Goal: Task Accomplishment & Management: Complete application form

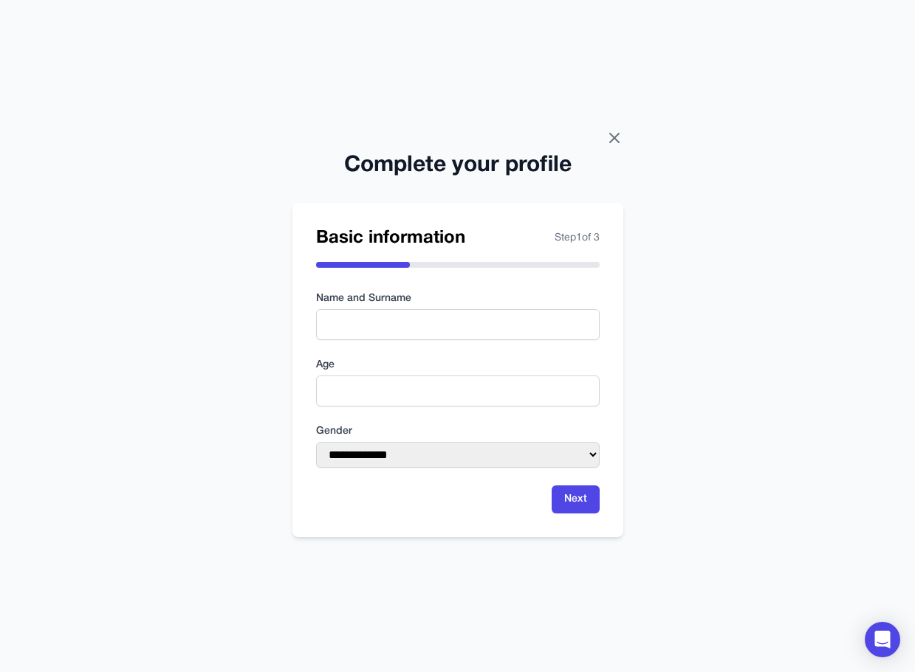
click at [612, 142] on icon at bounding box center [614, 138] width 18 height 18
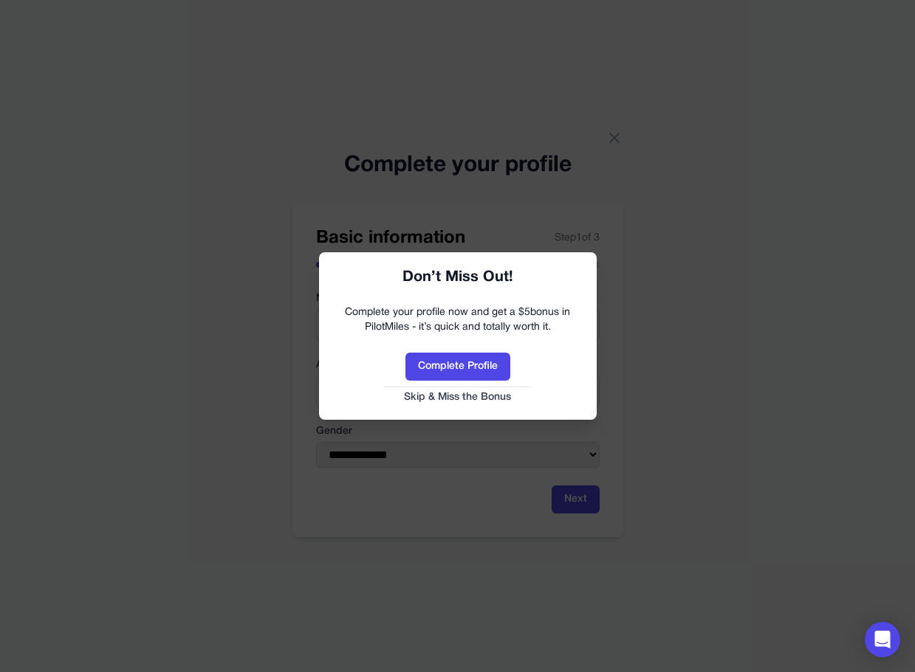
click at [453, 402] on link "Skip & Miss the Bonus" at bounding box center [458, 397] width 248 height 15
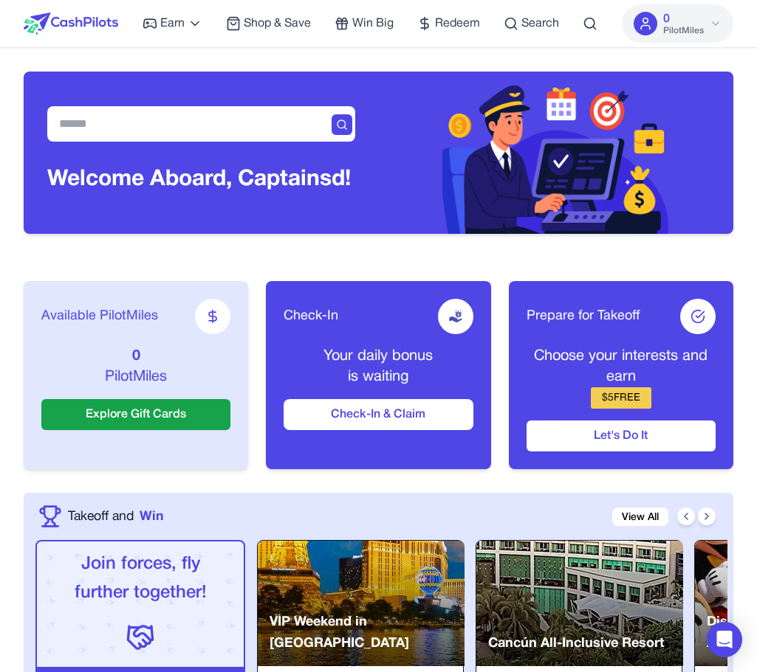
drag, startPoint x: 100, startPoint y: 0, endPoint x: 109, endPoint y: 41, distance: 42.3
click at [109, 41] on div at bounding box center [71, 23] width 94 height 47
click at [348, 416] on button "Check-In & Claim" at bounding box center [377, 414] width 189 height 31
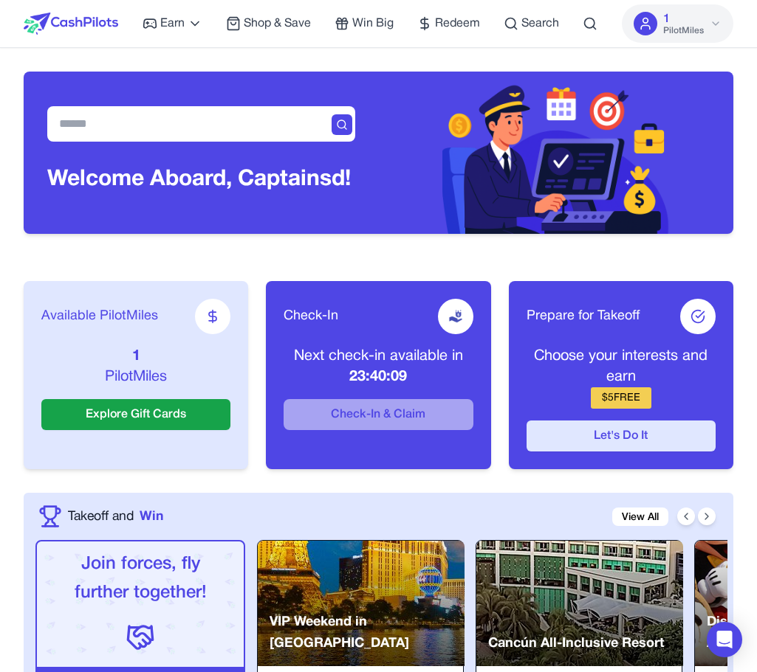
click at [621, 437] on button "Let's Do It" at bounding box center [620, 436] width 189 height 31
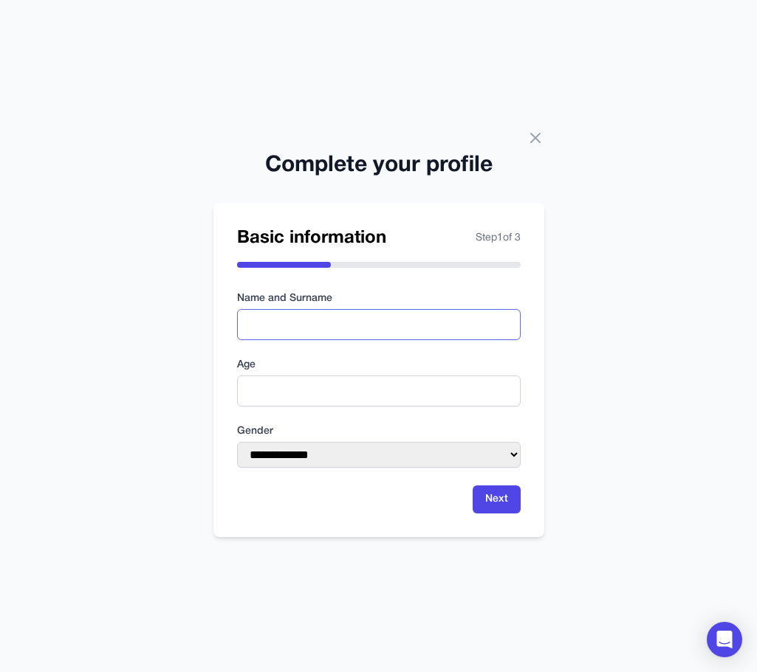
click at [404, 326] on input "text" at bounding box center [378, 324] width 283 height 31
type input "*******"
click at [347, 383] on input "number" at bounding box center [378, 391] width 283 height 31
type input "**"
click at [485, 453] on select "**********" at bounding box center [378, 455] width 283 height 26
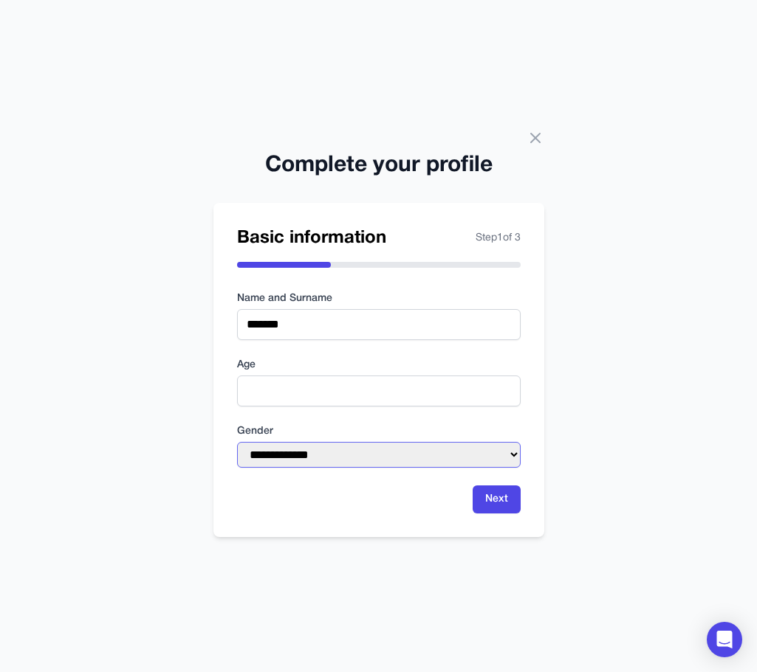
select select "****"
click at [237, 442] on select "**********" at bounding box center [378, 455] width 283 height 26
click at [500, 501] on button "Next" at bounding box center [496, 500] width 48 height 28
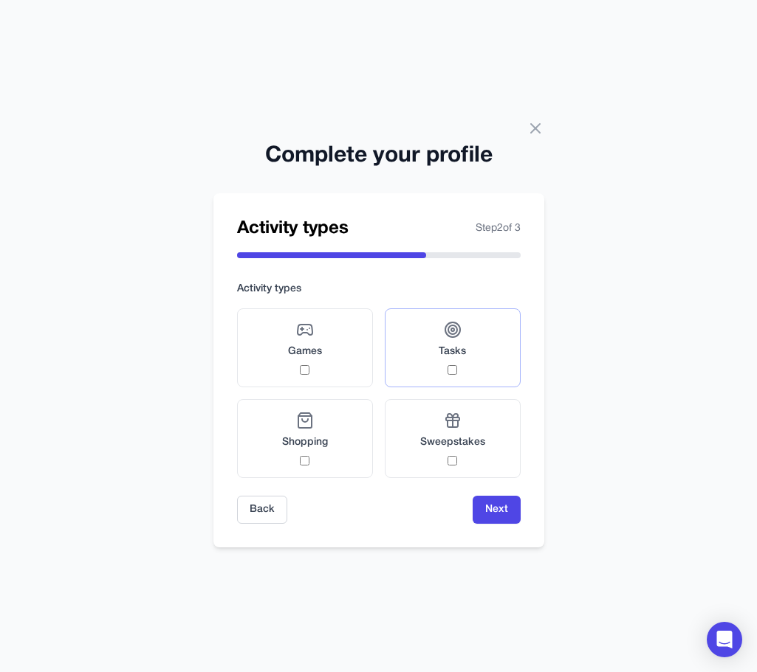
click at [460, 357] on span "Tasks" at bounding box center [451, 352] width 27 height 15
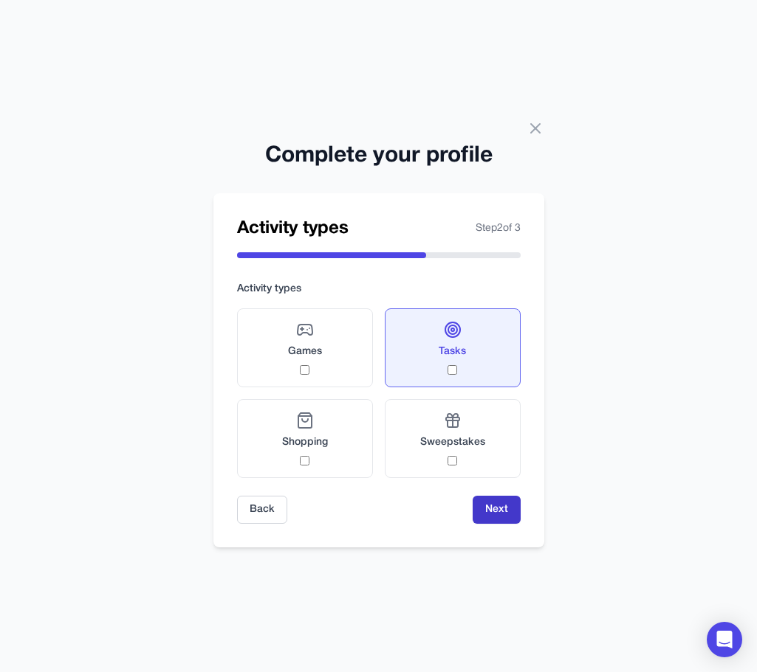
click at [489, 506] on button "Next" at bounding box center [496, 510] width 48 height 28
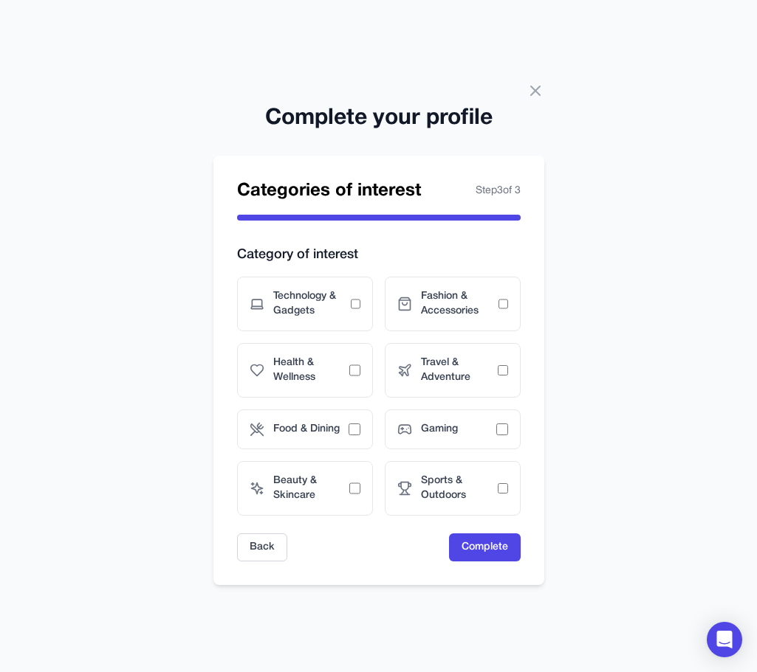
click at [489, 506] on div "Sports & Outdoors" at bounding box center [453, 488] width 136 height 55
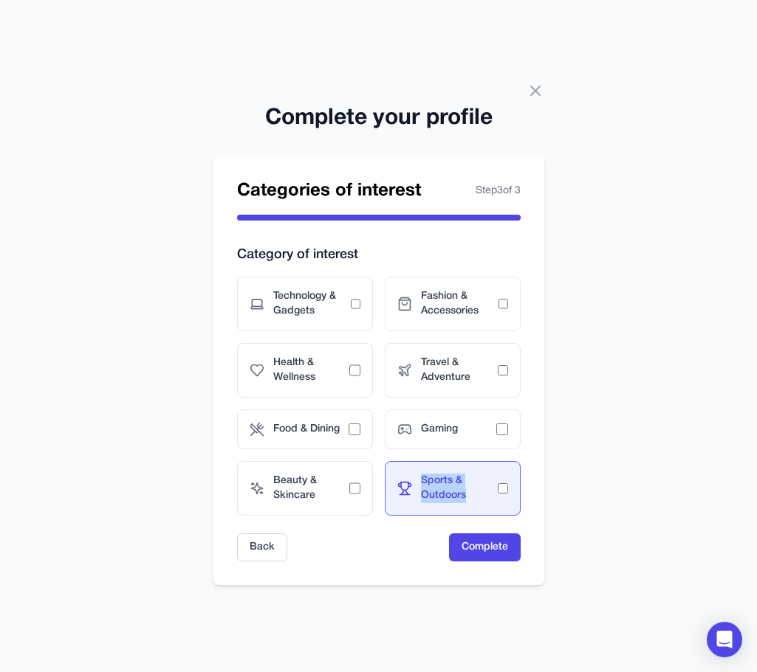
click at [489, 506] on div "Sports & Outdoors" at bounding box center [453, 488] width 136 height 55
click at [492, 495] on span "Sports & Outdoors" at bounding box center [459, 489] width 77 height 30
click at [489, 548] on button "Complete" at bounding box center [485, 548] width 72 height 28
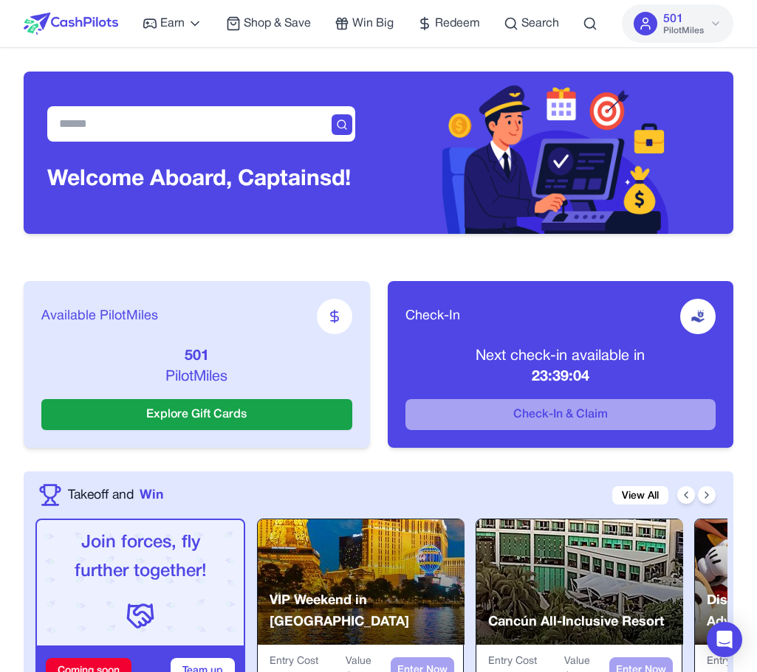
click at [661, 16] on button "501 PilotMiles" at bounding box center [677, 23] width 111 height 38
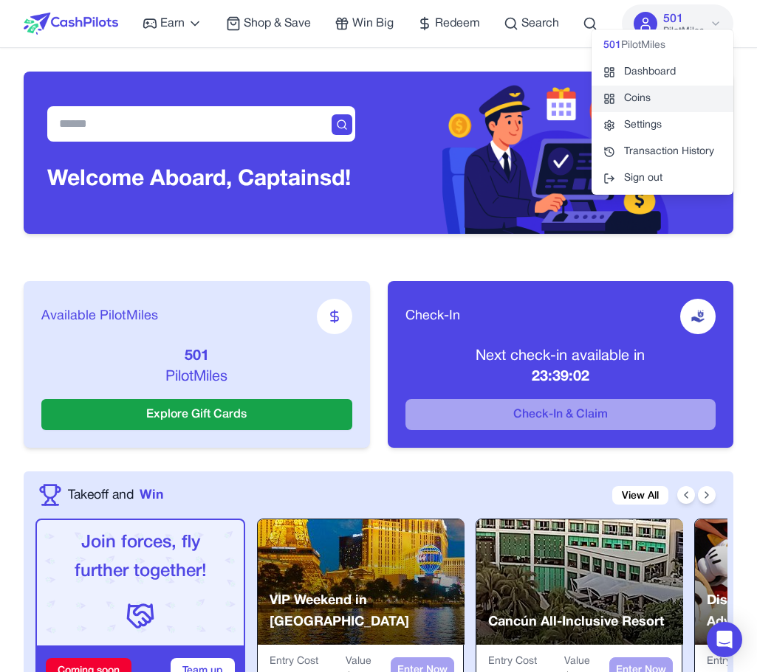
click at [650, 88] on link "Coins" at bounding box center [662, 99] width 142 height 27
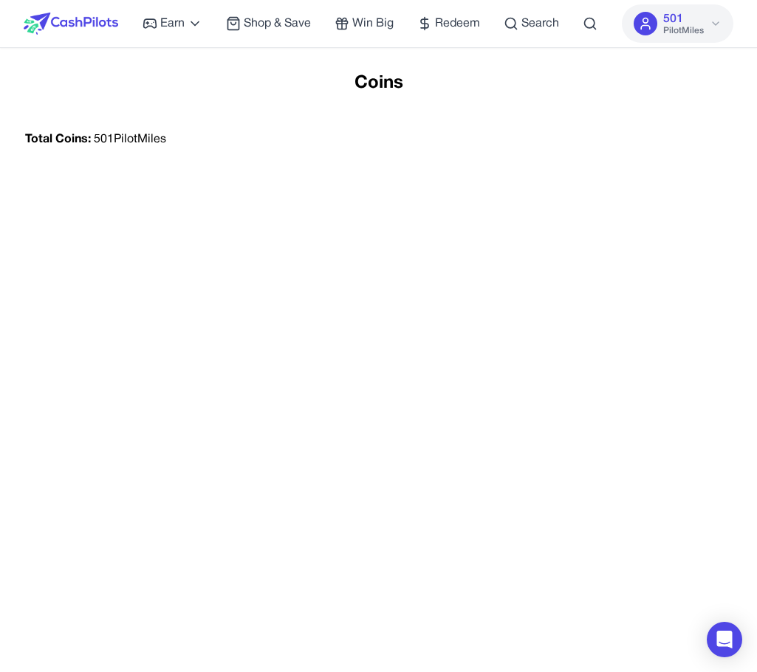
drag, startPoint x: 571, startPoint y: 285, endPoint x: 695, endPoint y: 137, distance: 192.9
click at [571, 285] on div "Coins Total Coins: 501 PilotMiles" at bounding box center [378, 408] width 757 height 672
click at [99, 29] on img at bounding box center [71, 24] width 94 height 22
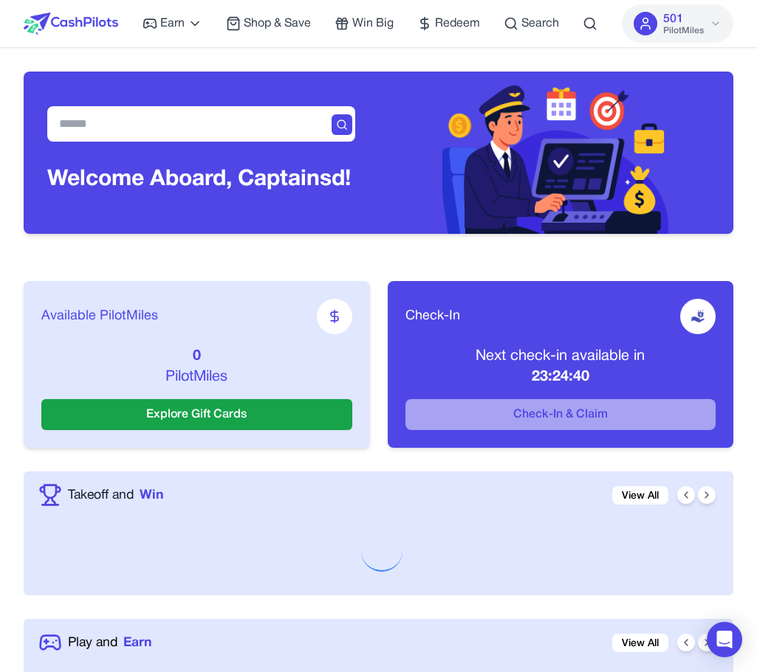
click at [663, 23] on span "501" at bounding box center [673, 19] width 20 height 18
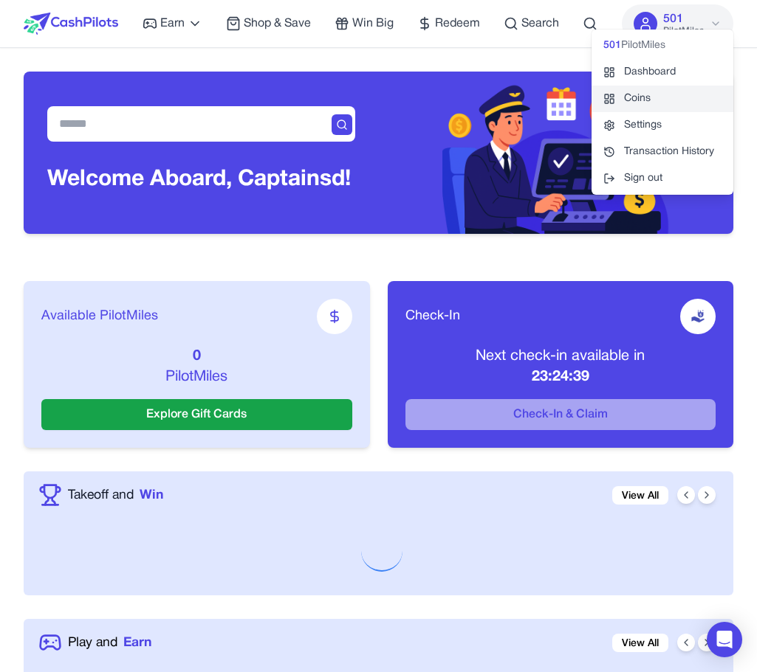
click at [638, 103] on link "Coins" at bounding box center [662, 99] width 142 height 27
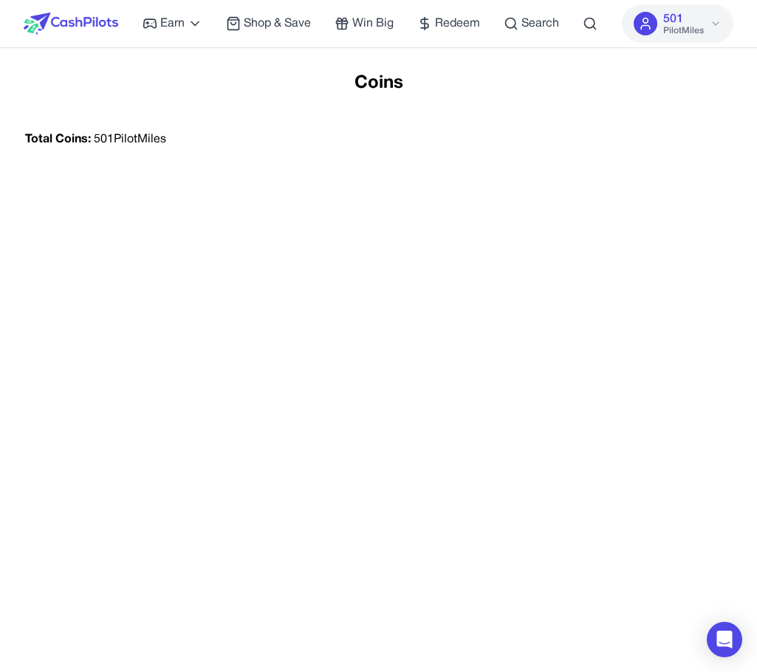
click at [72, 14] on img at bounding box center [71, 24] width 94 height 22
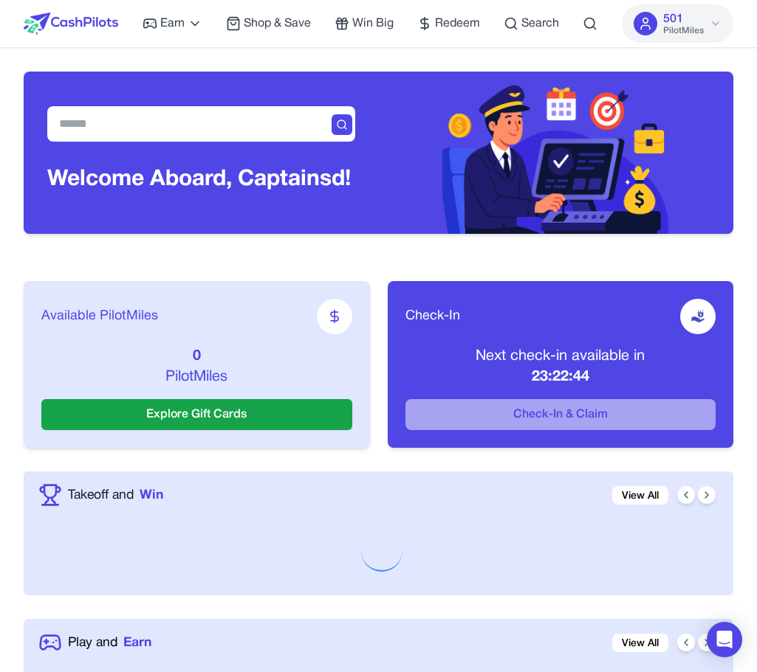
click at [691, 18] on div "501 PilotMiles" at bounding box center [683, 23] width 41 height 27
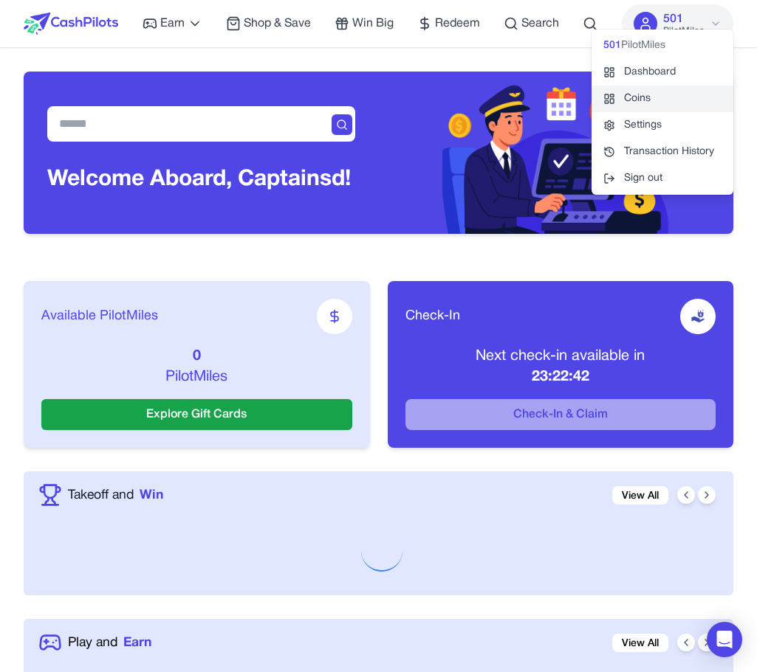
click at [624, 86] on link "Coins" at bounding box center [662, 99] width 142 height 27
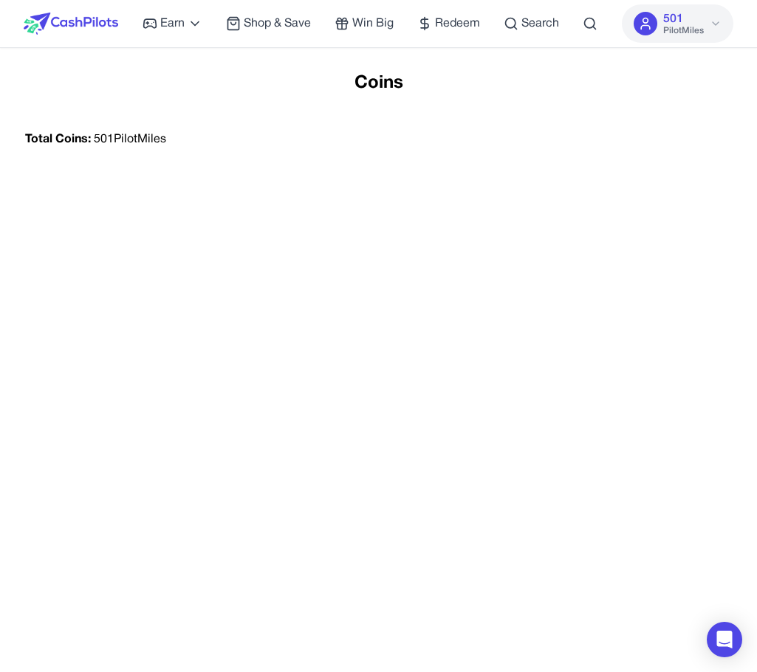
click at [430, 102] on div "Coins Total Coins: 501 PilotMiles" at bounding box center [378, 408] width 757 height 672
click at [354, 32] on div "Earn Play Games Enjoy fun games and earn Try New App Test new app for rewards T…" at bounding box center [350, 23] width 416 height 47
click at [382, 12] on div "Earn Play Games Enjoy fun games and earn Try New App Test new app for rewards T…" at bounding box center [350, 23] width 416 height 47
click at [375, 18] on span "Win Big" at bounding box center [372, 24] width 41 height 18
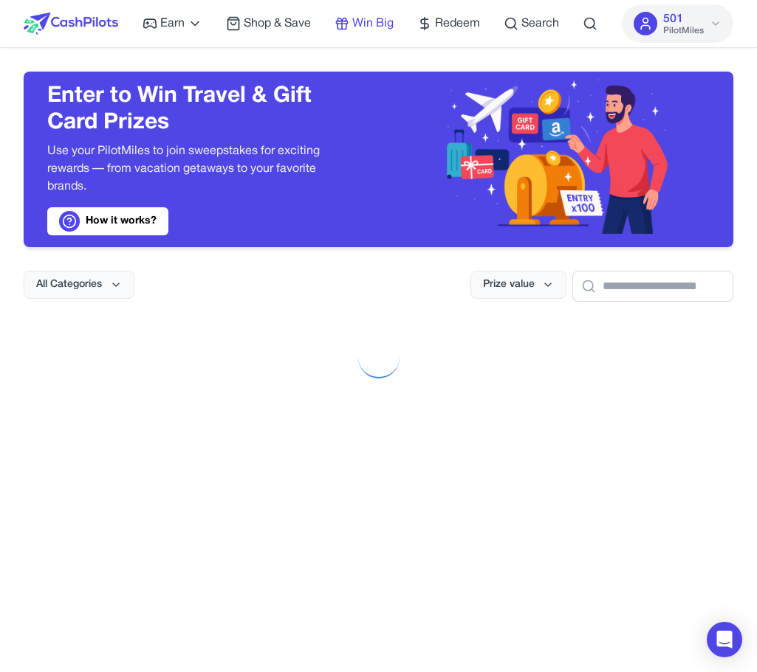
click at [375, 18] on span "Win Big" at bounding box center [372, 24] width 41 height 18
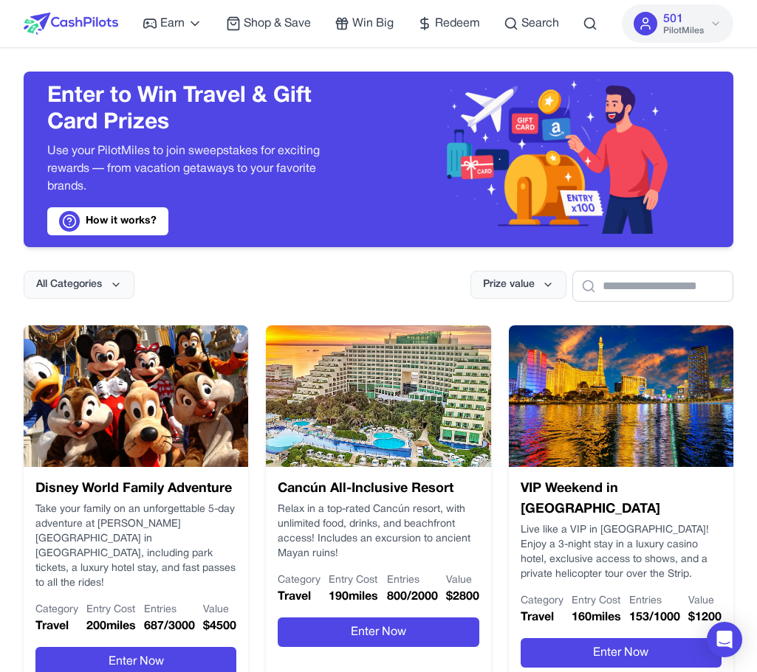
click at [86, 21] on img at bounding box center [71, 24] width 94 height 22
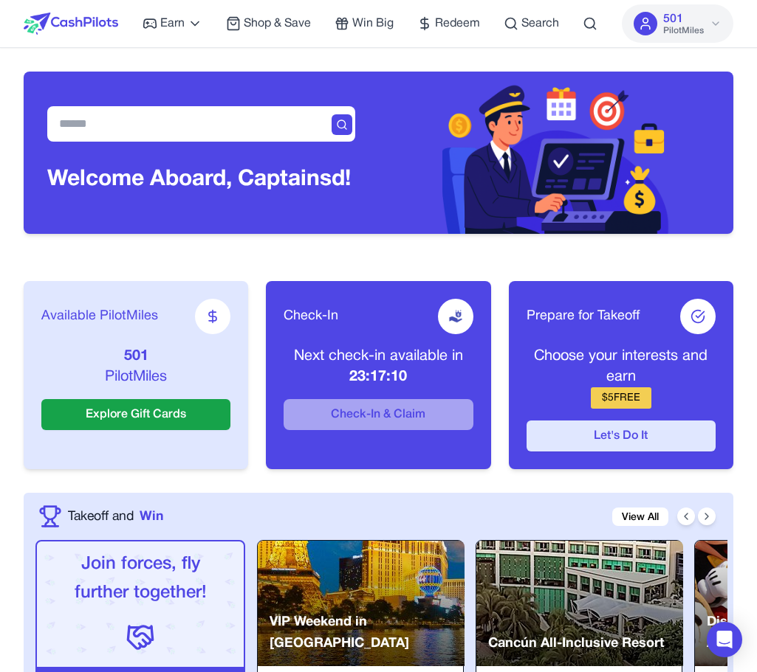
click at [602, 449] on button "Let's Do It" at bounding box center [620, 436] width 189 height 31
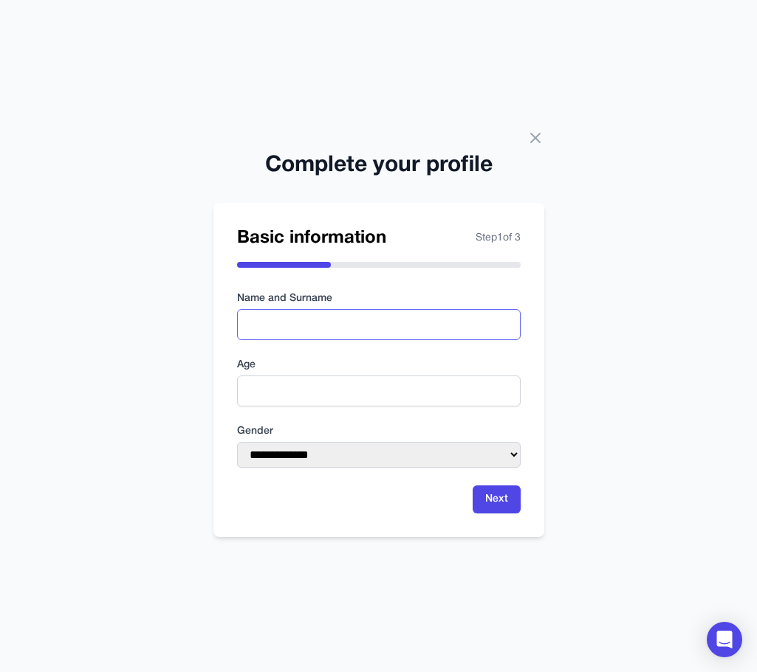
click at [393, 312] on input "text" at bounding box center [378, 324] width 283 height 31
click at [340, 333] on input "*" at bounding box center [378, 324] width 283 height 31
type input "*"
click at [271, 392] on input "number" at bounding box center [378, 391] width 283 height 31
type input "**"
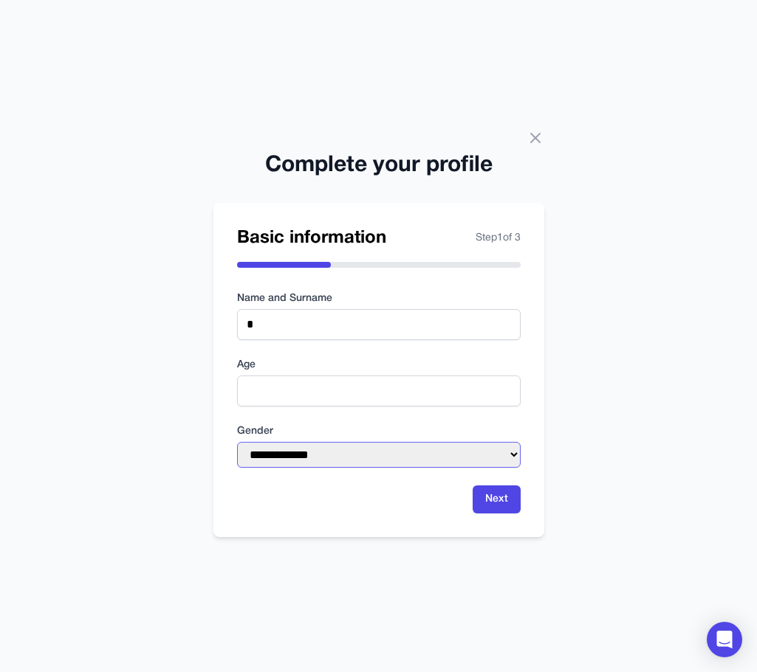
click at [296, 452] on select "**********" at bounding box center [378, 455] width 283 height 26
select select "****"
click at [237, 442] on select "**********" at bounding box center [378, 455] width 283 height 26
click at [488, 506] on button "Next" at bounding box center [496, 500] width 48 height 28
type input "**"
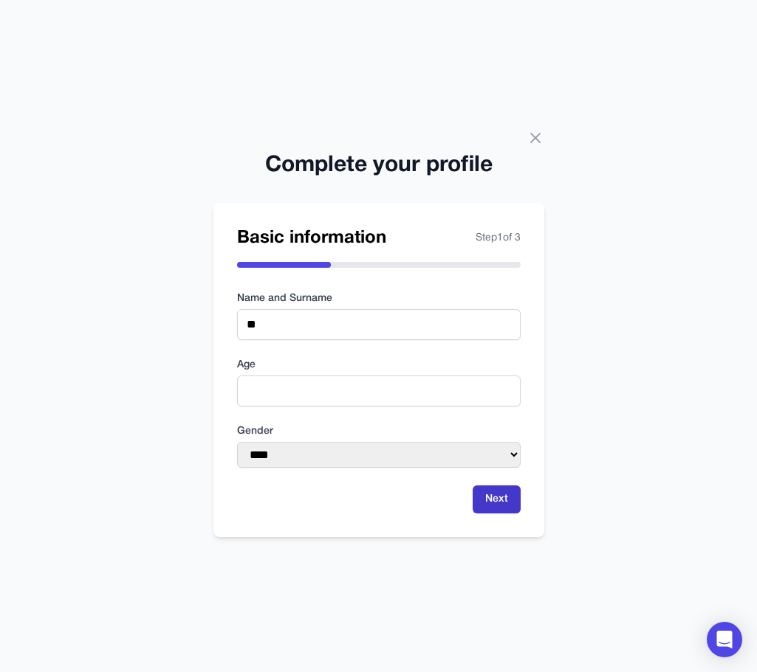
click at [500, 488] on button "Next" at bounding box center [496, 500] width 48 height 28
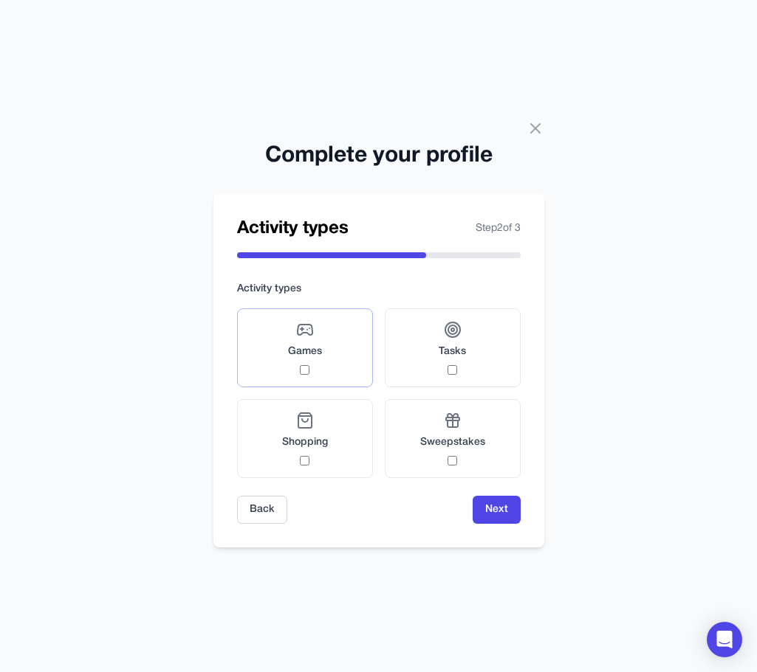
click at [317, 355] on span "Games" at bounding box center [305, 352] width 34 height 15
click at [302, 361] on div "Games" at bounding box center [305, 348] width 34 height 54
click at [258, 318] on label "Games" at bounding box center [305, 348] width 136 height 79
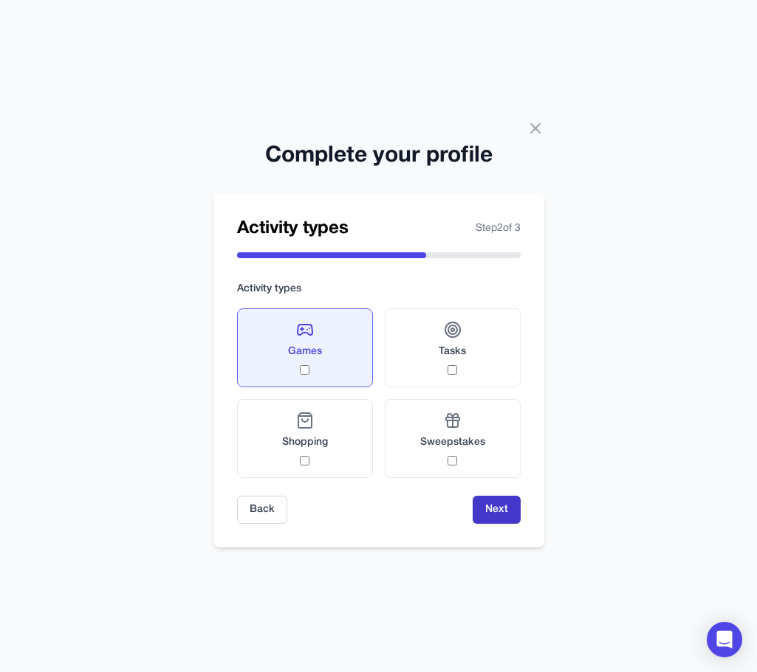
click at [503, 521] on button "Next" at bounding box center [496, 510] width 48 height 28
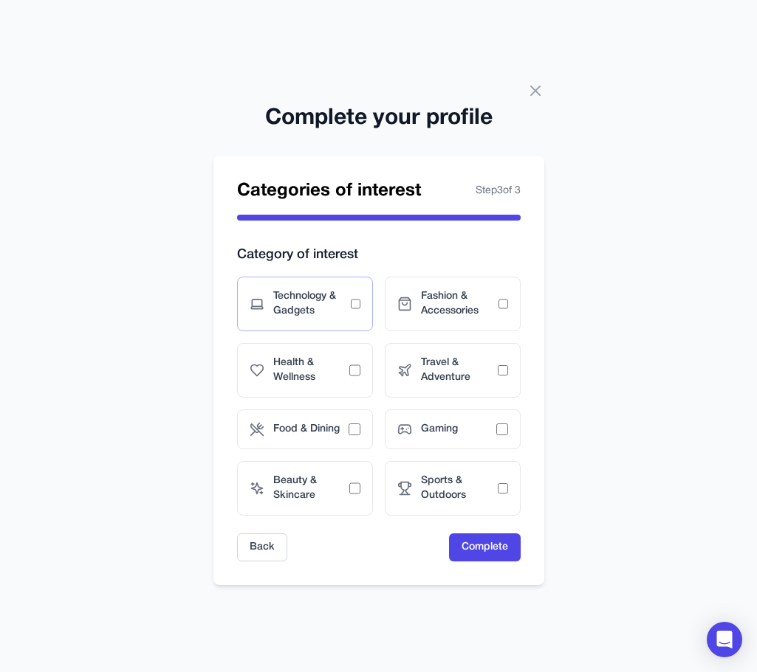
click at [305, 282] on div "Technology & Gadgets" at bounding box center [305, 304] width 136 height 55
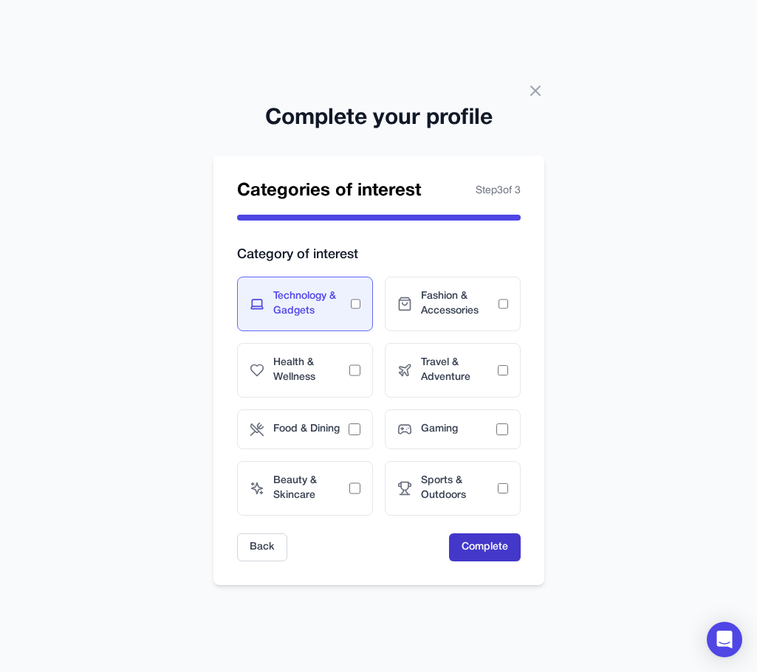
click at [509, 547] on button "Complete" at bounding box center [485, 548] width 72 height 28
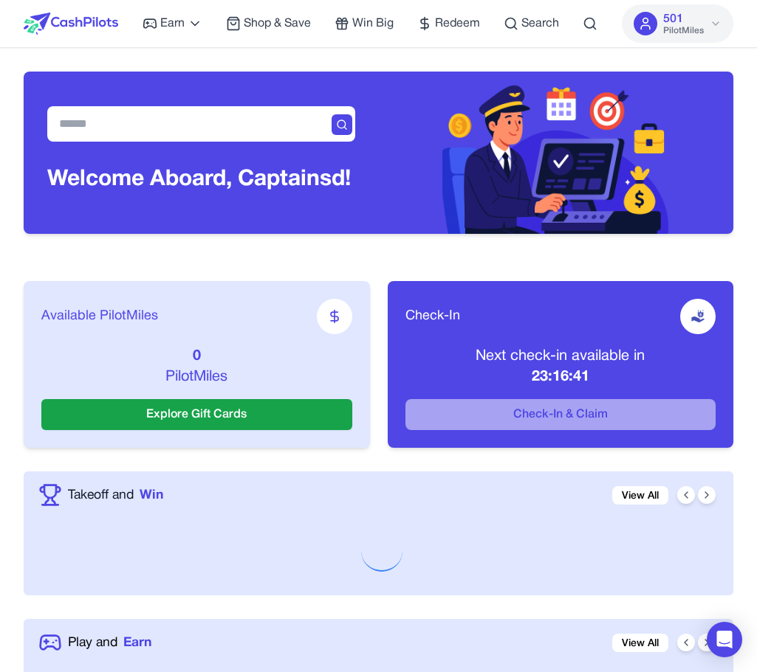
click at [670, 24] on span "501" at bounding box center [673, 19] width 20 height 18
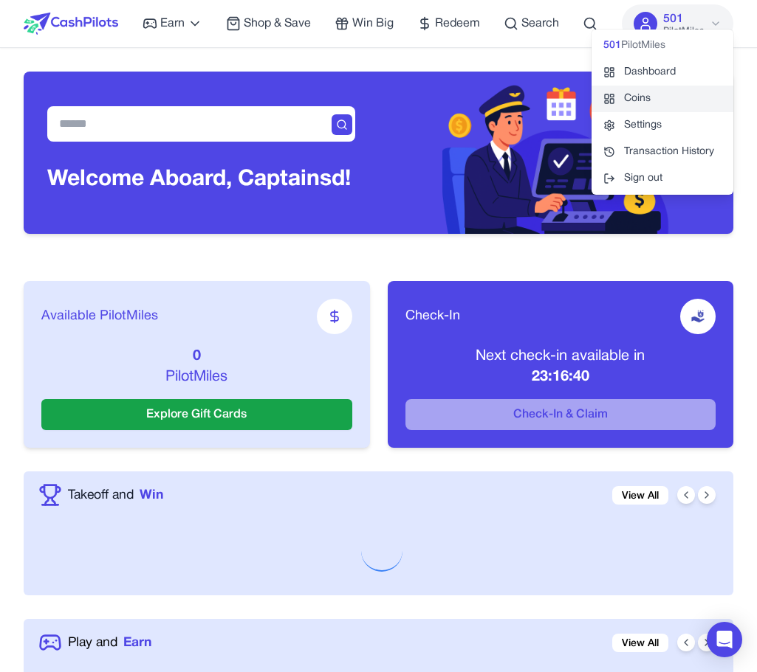
click at [655, 93] on link "Coins" at bounding box center [662, 99] width 142 height 27
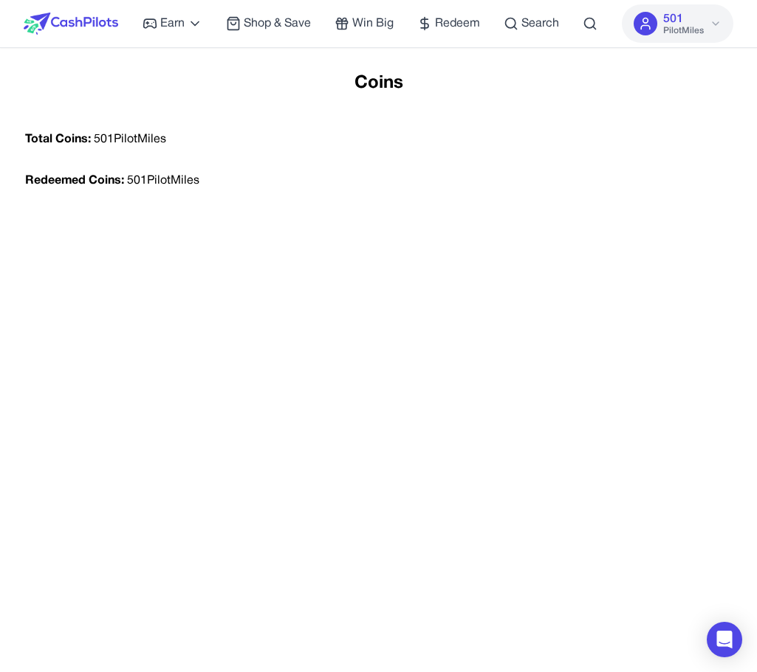
click at [322, 184] on div "Redeemed Coins: 501 PilotMiles" at bounding box center [378, 180] width 730 height 41
click at [101, 24] on img at bounding box center [71, 24] width 94 height 22
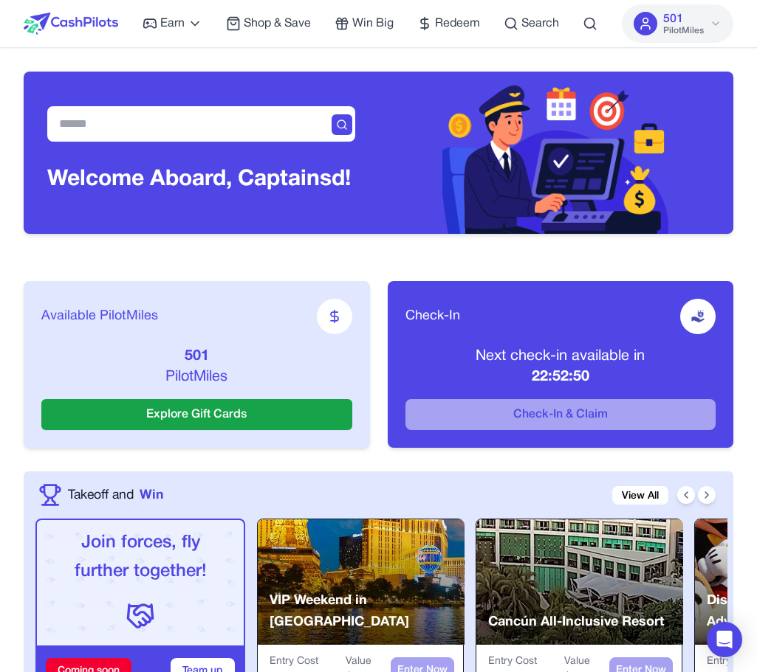
click at [710, 30] on button "501 PilotMiles" at bounding box center [677, 23] width 111 height 38
click at [721, 8] on button "501 PilotMiles" at bounding box center [677, 23] width 111 height 38
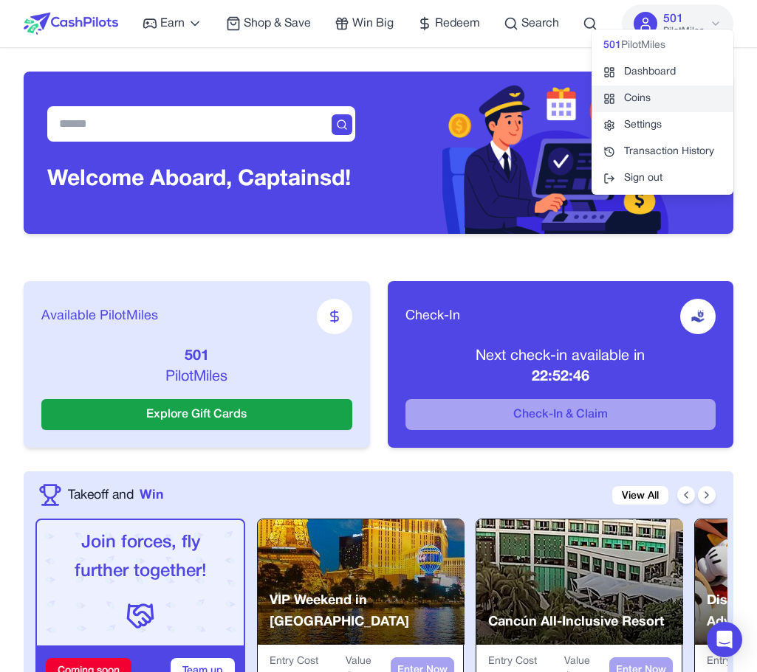
click at [632, 97] on link "Coins" at bounding box center [662, 99] width 142 height 27
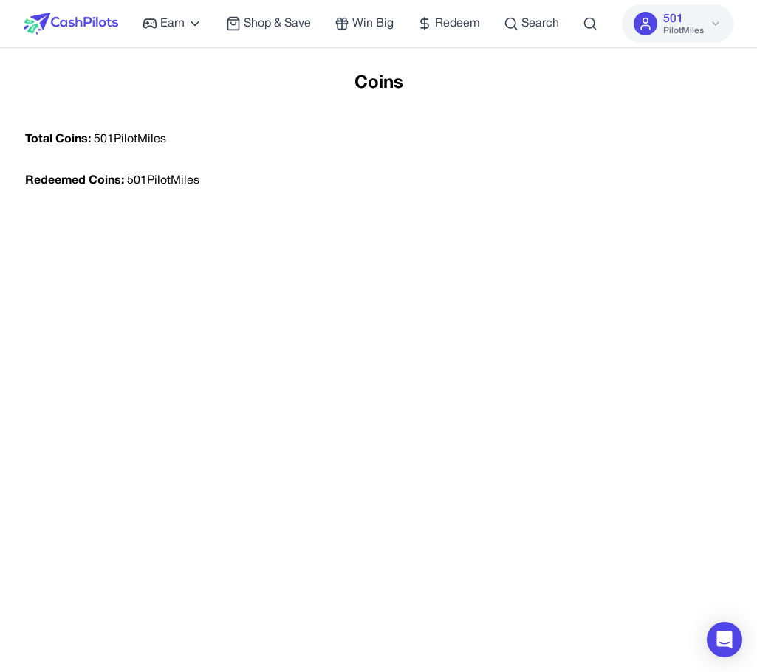
click at [275, 260] on div "Coins Total Coins: 501 PilotMiles Redeemed Coins: 501 PilotMiles" at bounding box center [378, 408] width 757 height 672
